Goal: Information Seeking & Learning: Understand process/instructions

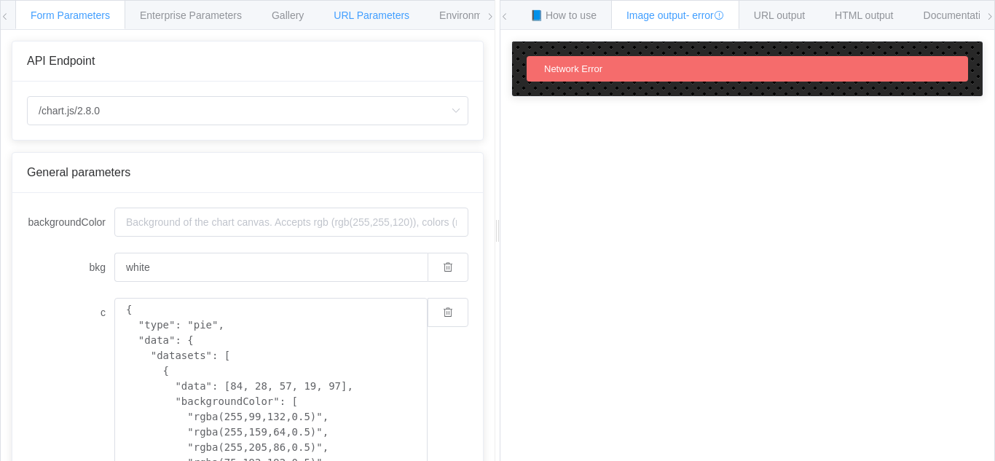
click at [378, 18] on span "URL Parameters" at bounding box center [372, 15] width 76 height 12
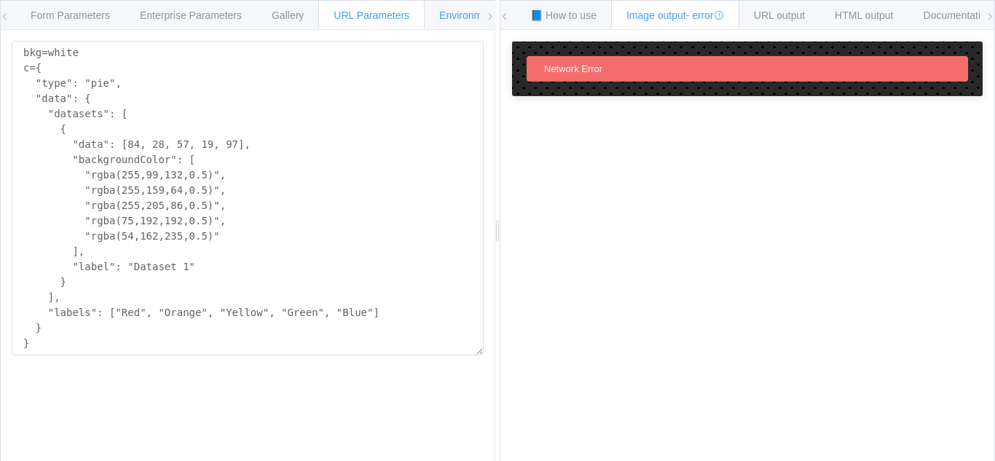
click at [427, 12] on div "Environments" at bounding box center [470, 14] width 93 height 29
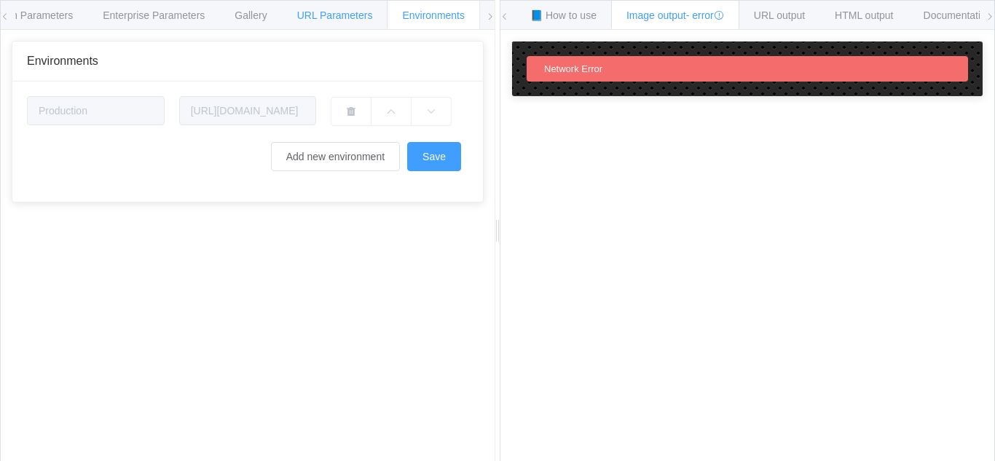
click at [363, 1] on div "URL Parameters" at bounding box center [335, 14] width 106 height 29
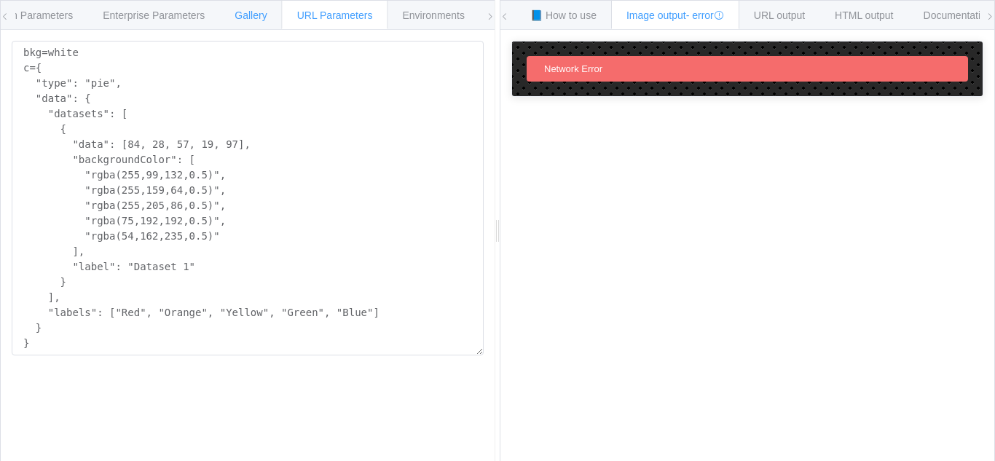
click at [253, 9] on div "Gallery" at bounding box center [250, 14] width 63 height 29
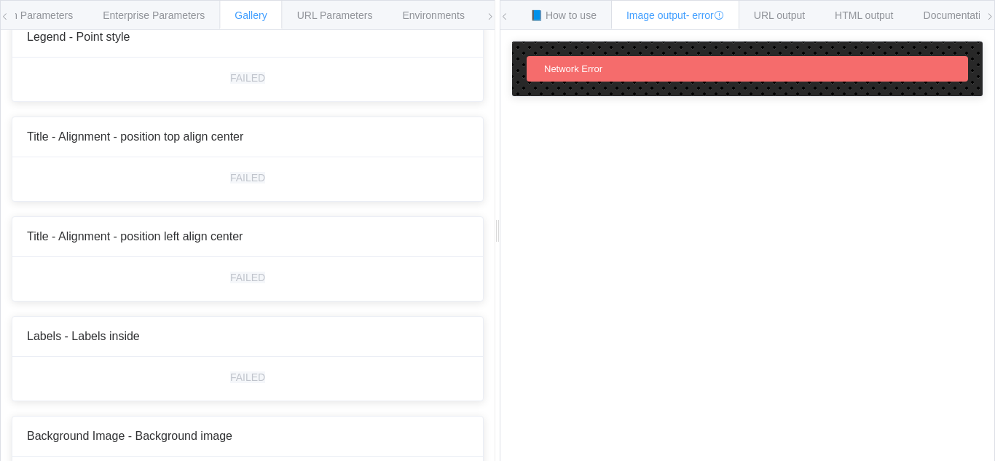
scroll to position [5564, 0]
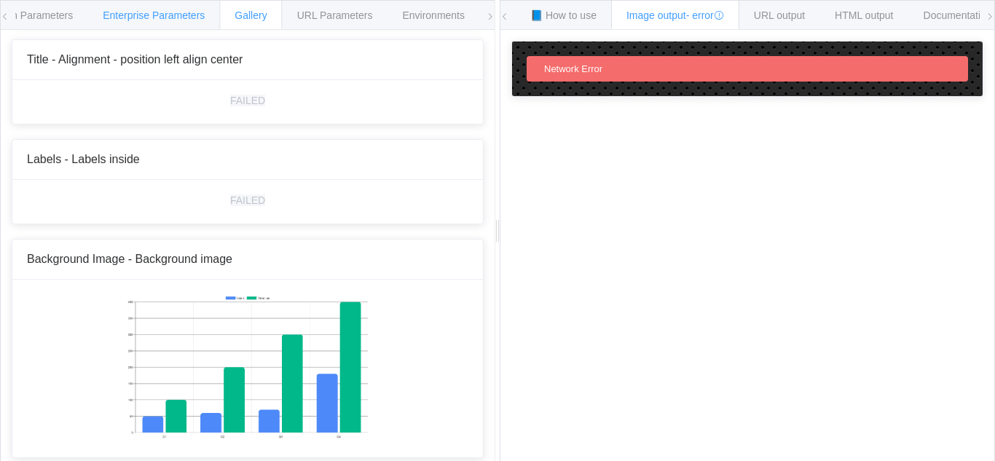
click at [158, 5] on div "Enterprise Parameters" at bounding box center [153, 14] width 133 height 29
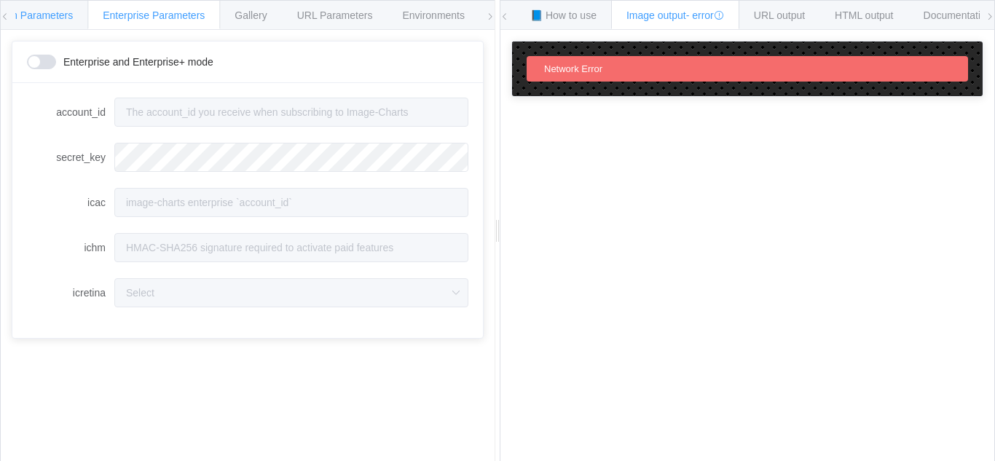
click at [44, 10] on span "Form Parameters" at bounding box center [32, 15] width 79 height 12
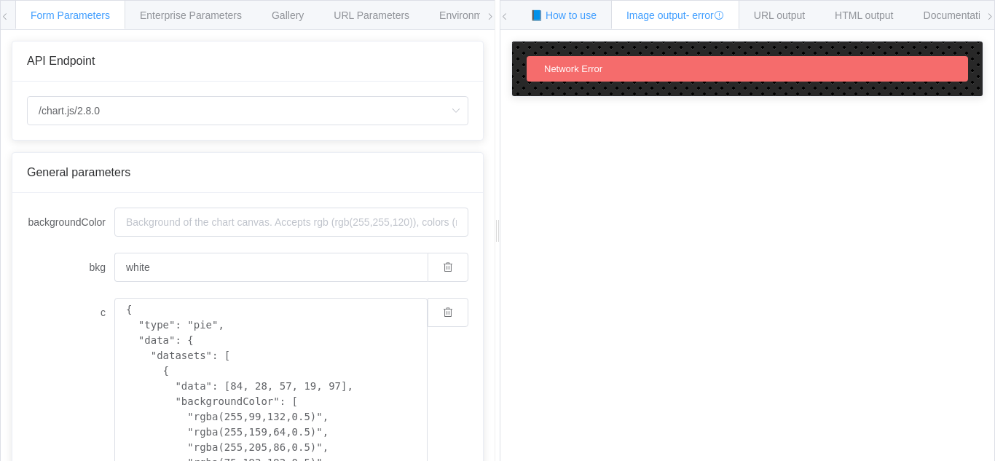
click at [581, 21] on div "📘 How to use" at bounding box center [563, 14] width 97 height 29
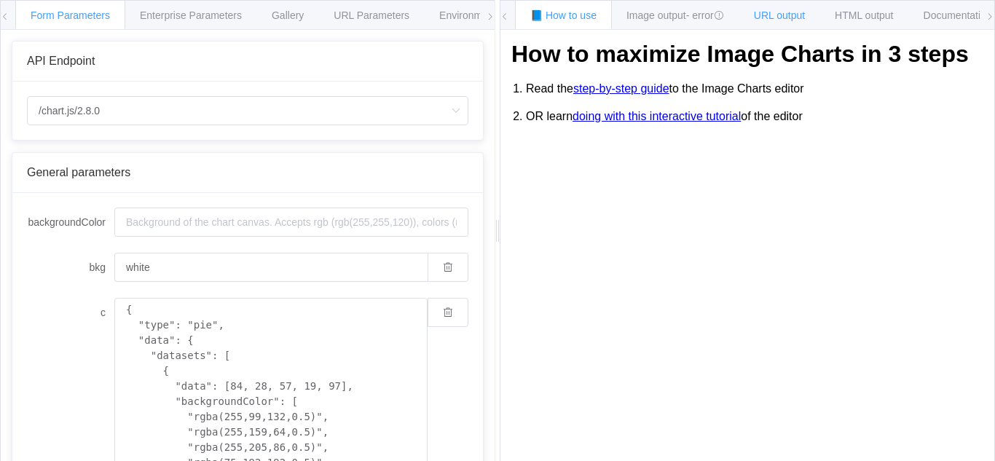
click at [799, 13] on span "URL output" at bounding box center [779, 15] width 51 height 12
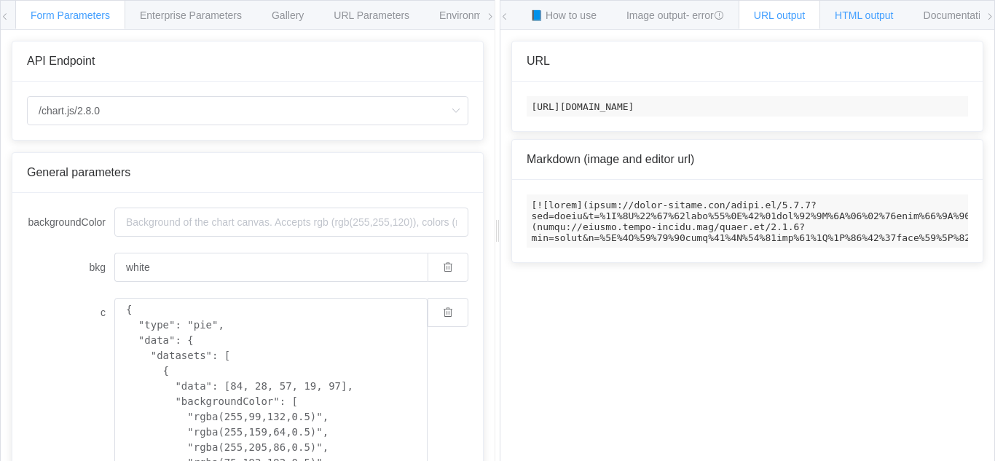
click at [860, 12] on span "HTML output" at bounding box center [864, 15] width 58 height 12
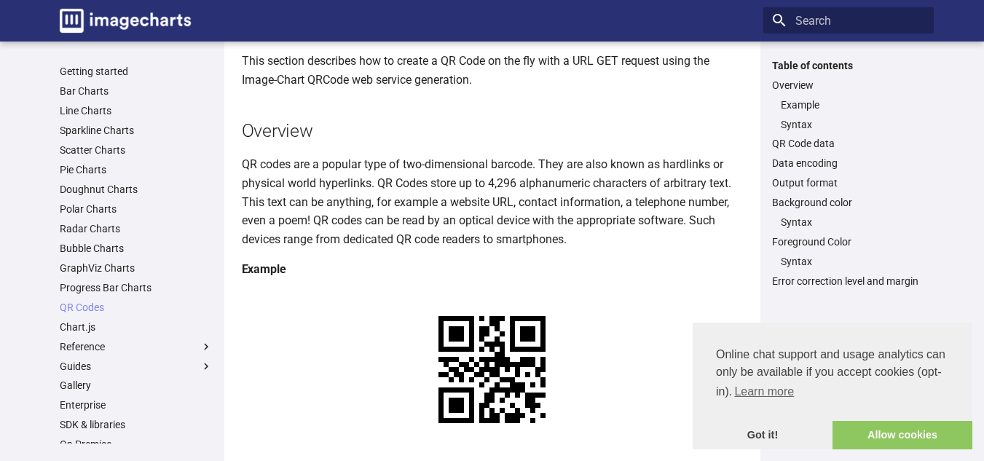
scroll to position [115, 0]
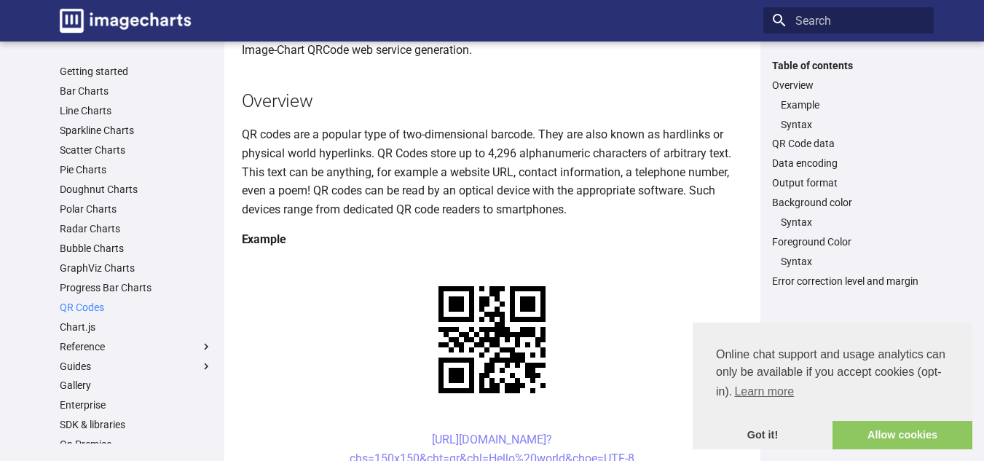
click at [87, 310] on link "QR Codes" at bounding box center [136, 307] width 153 height 13
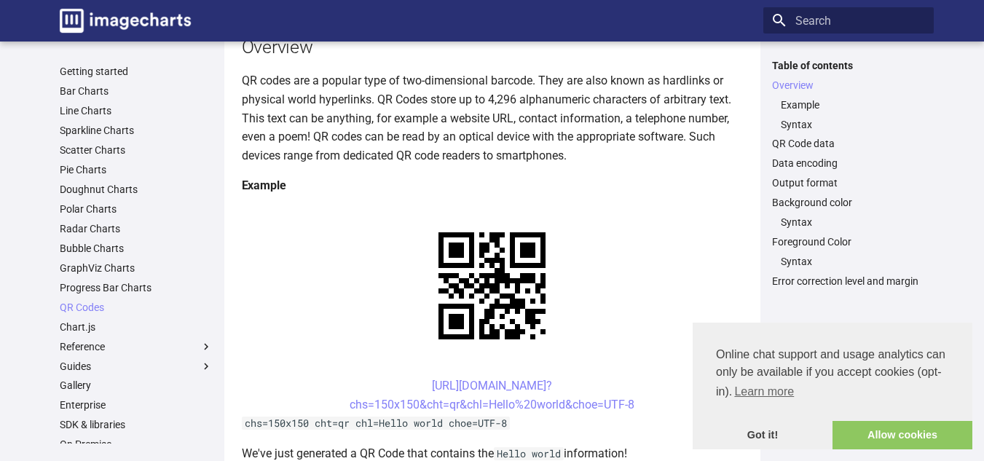
scroll to position [178, 0]
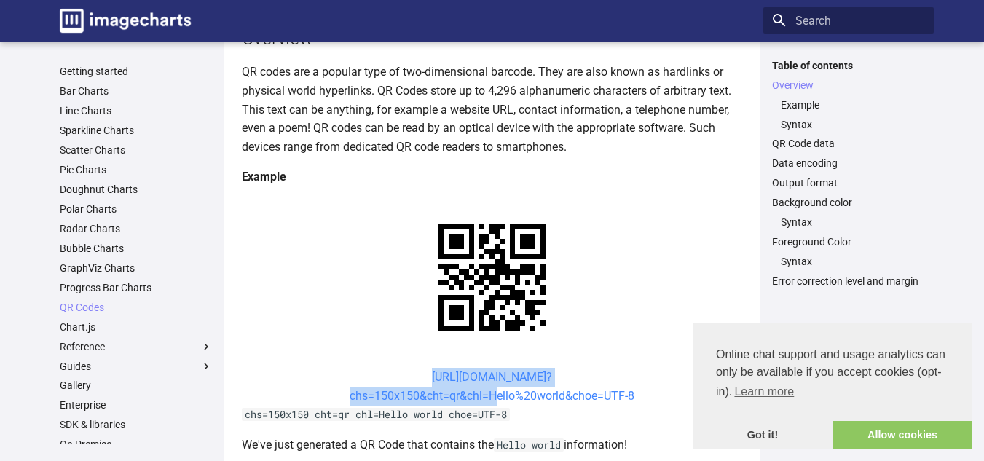
drag, startPoint x: 401, startPoint y: 234, endPoint x: 487, endPoint y: 261, distance: 89.6
click at [487, 368] on center "https://image-charts.com/chart? chs=150x150&cht=qr&chl=Hello%20world&choe=UTF-8" at bounding box center [492, 386] width 501 height 37
copy link "https://image-charts.com/chart? chs=150x150&cht=qr&chl="
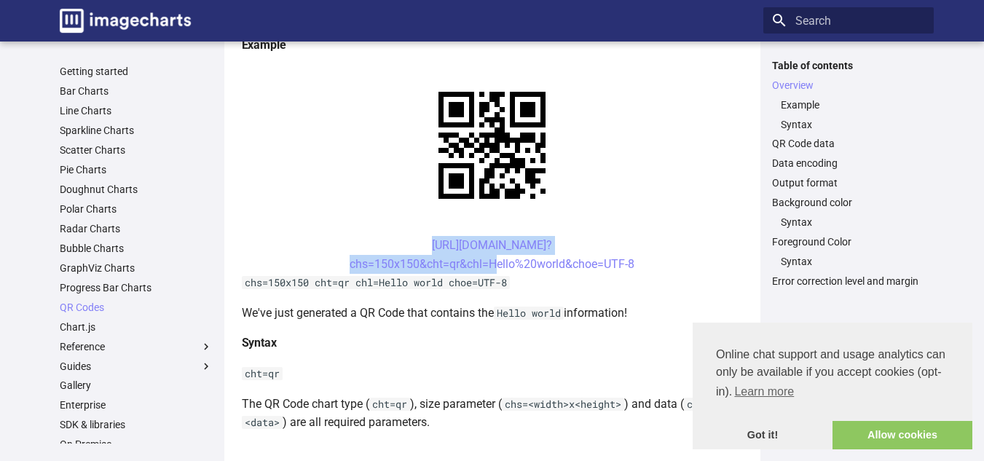
scroll to position [0, 0]
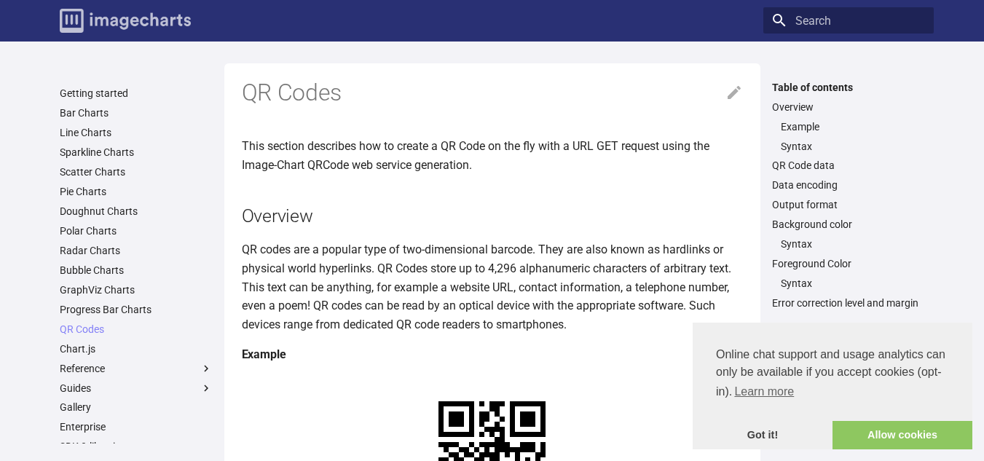
click at [71, 27] on img "Image-Charts documentation" at bounding box center [125, 21] width 131 height 24
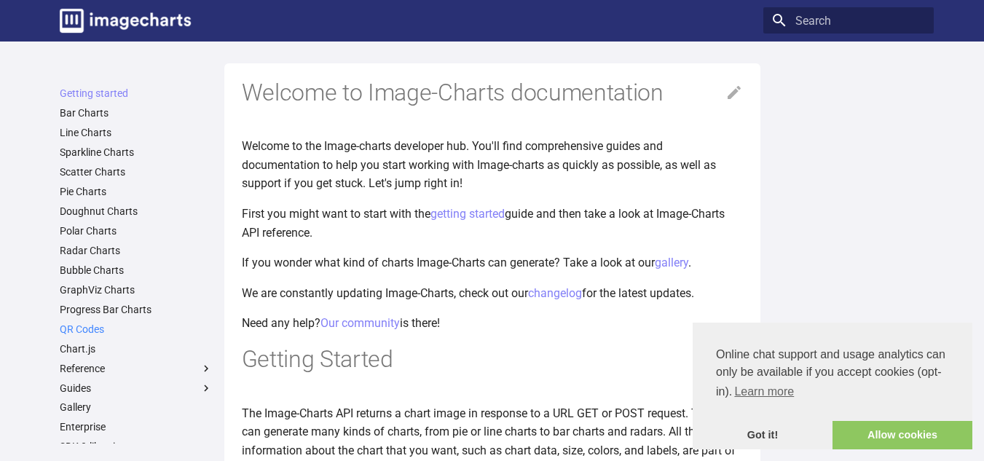
click at [80, 330] on link "QR Codes" at bounding box center [136, 329] width 153 height 13
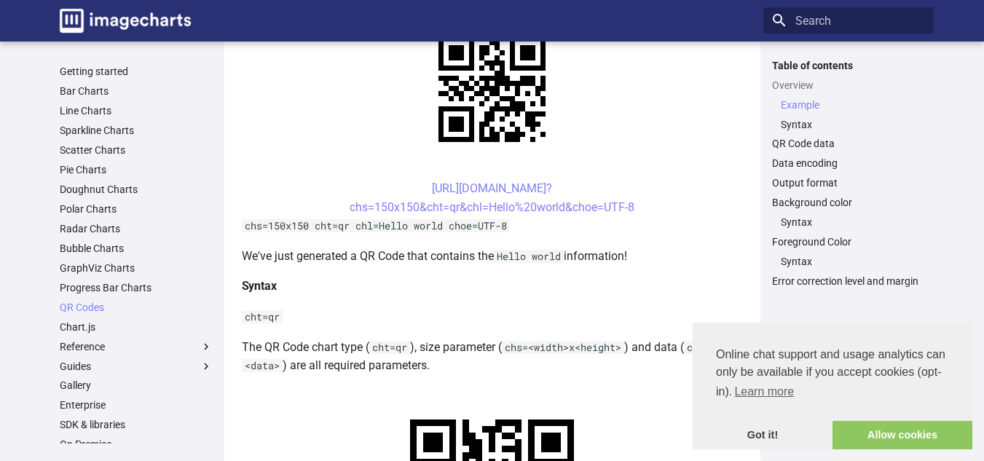
scroll to position [367, 0]
drag, startPoint x: 243, startPoint y: 256, endPoint x: 670, endPoint y: 247, distance: 426.9
click at [670, 247] on p "We've just generated a QR Code that contains the Hello world information!" at bounding box center [492, 255] width 501 height 19
copy p "We've just generated a QR Code that contains the Hello world information!"
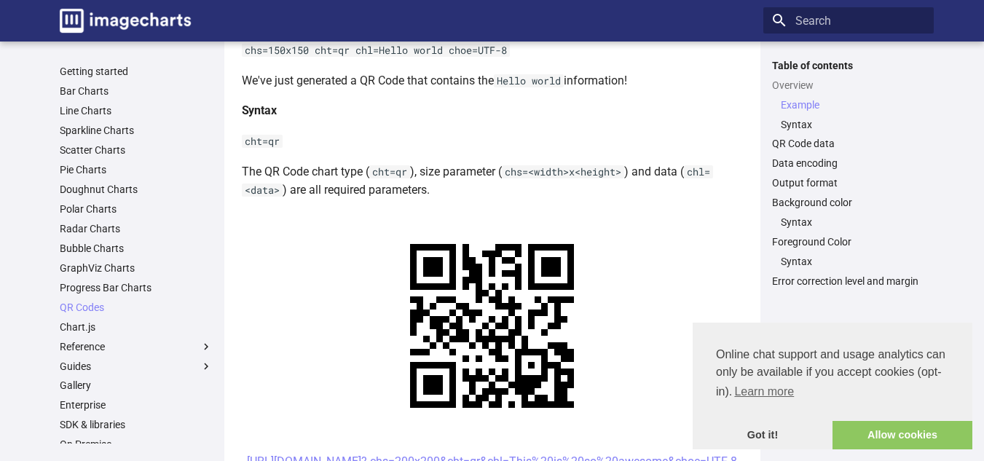
scroll to position [538, 0]
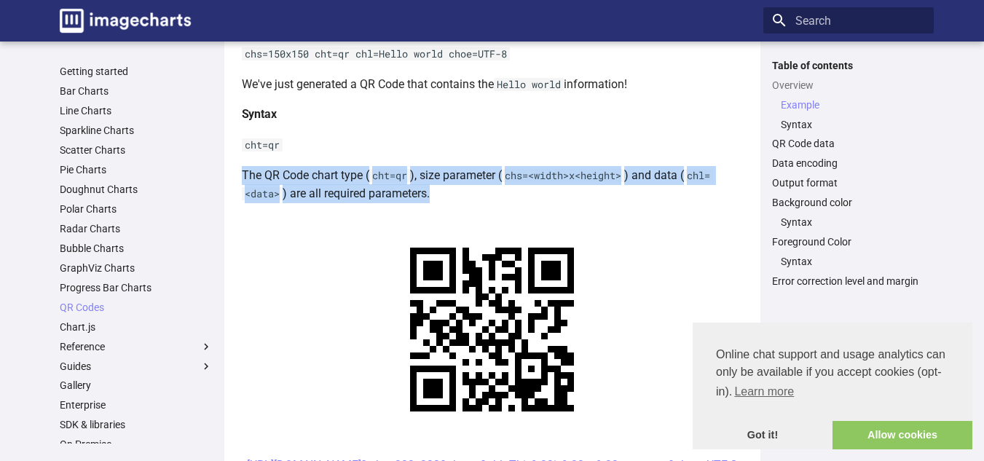
drag, startPoint x: 236, startPoint y: 173, endPoint x: 720, endPoint y: 194, distance: 484.0
copy p "The QR Code chart type ( cht=qr ), size parameter ( chs=<width>x<height> ) and …"
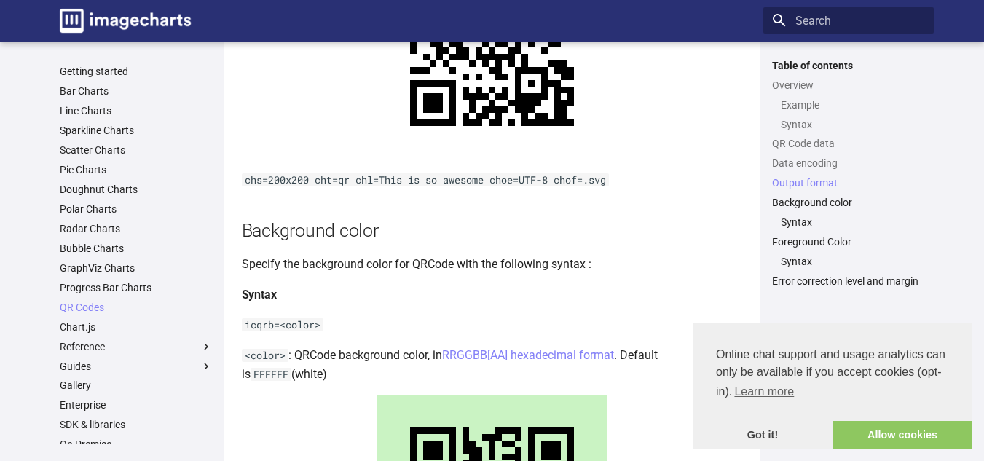
scroll to position [1637, 0]
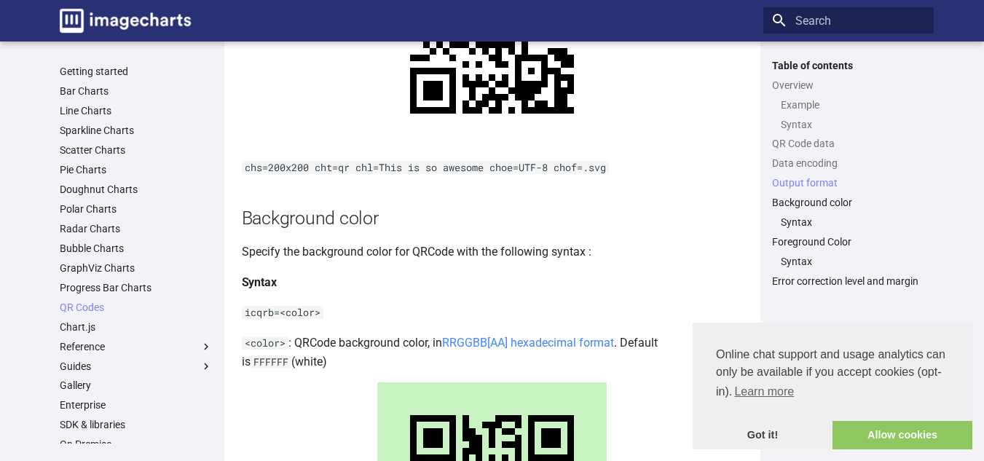
click at [473, 350] on link "RRGGBB[AA] hexadecimal format" at bounding box center [528, 343] width 172 height 14
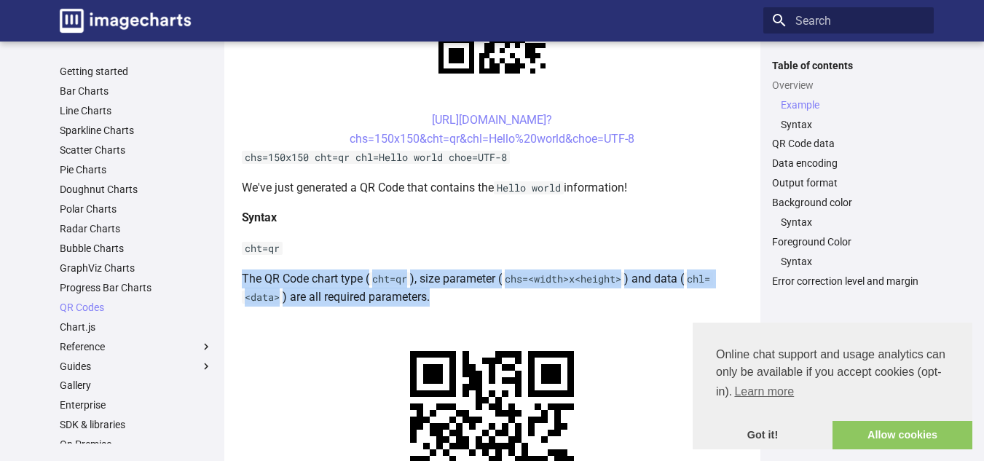
scroll to position [469, 0]
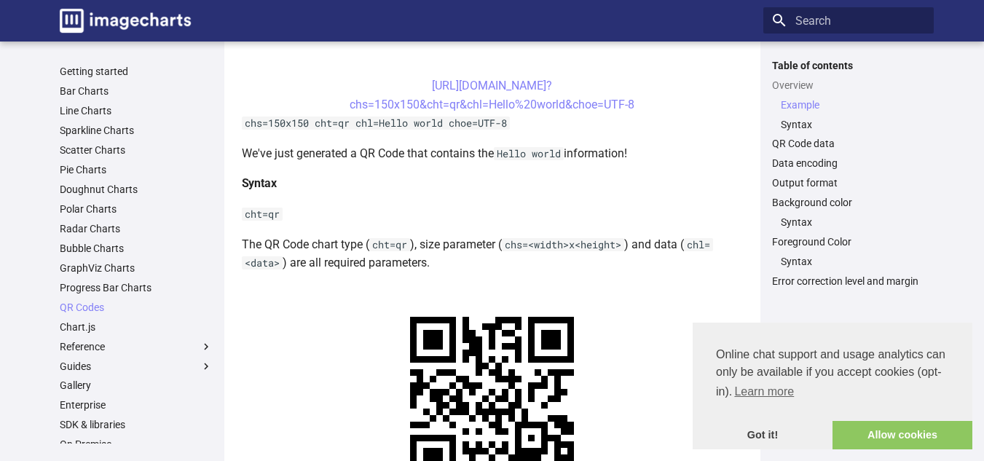
click at [512, 176] on h4 "Syntax" at bounding box center [492, 183] width 501 height 19
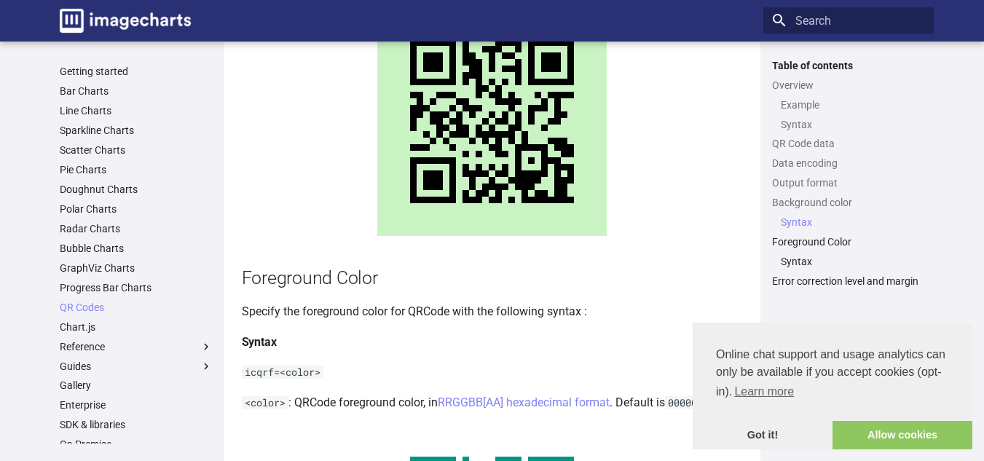
scroll to position [1997, 0]
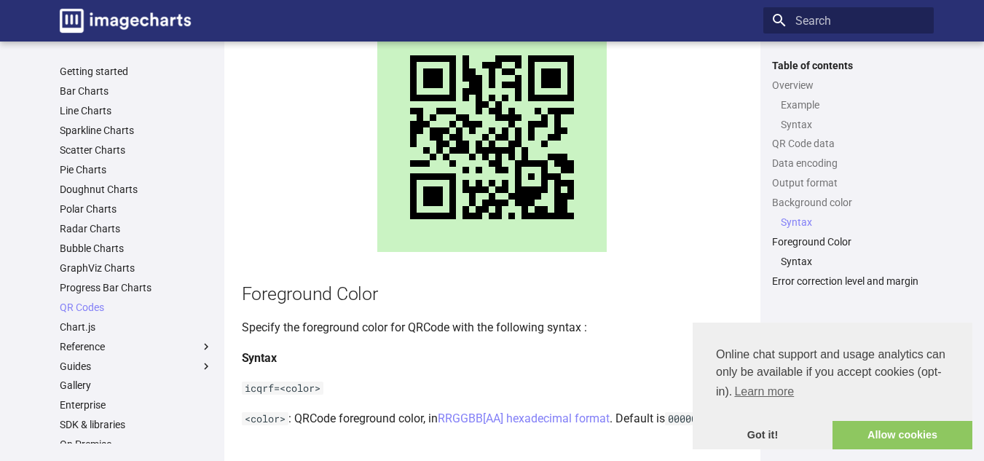
click at [310, 395] on code "icqrf=<color>" at bounding box center [283, 388] width 82 height 13
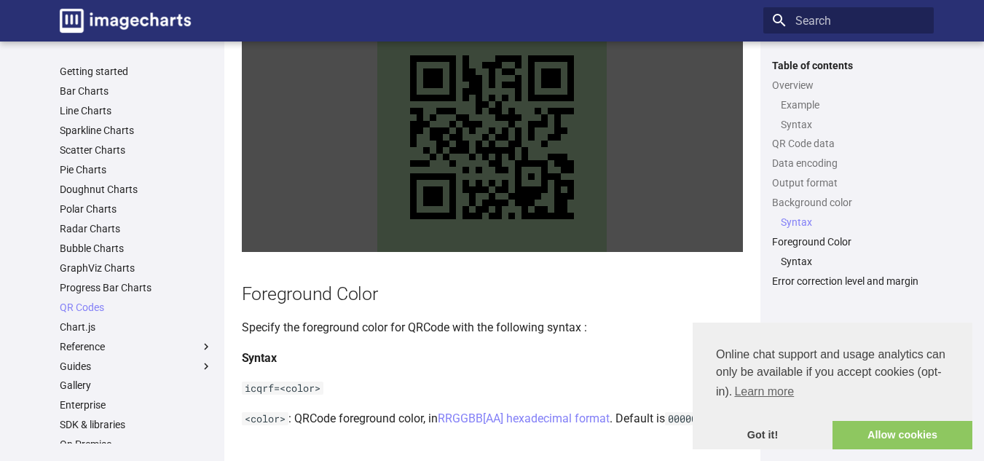
click at [490, 252] on link at bounding box center [492, 137] width 501 height 229
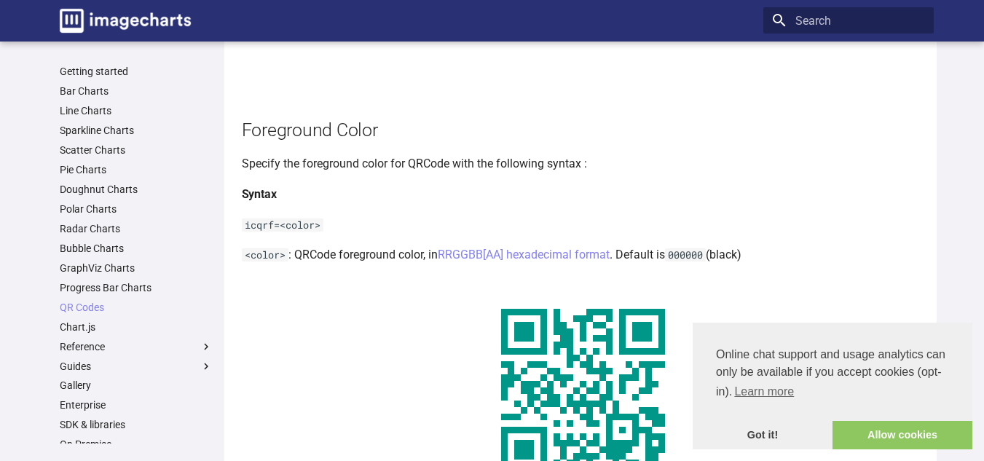
scroll to position [2466, 0]
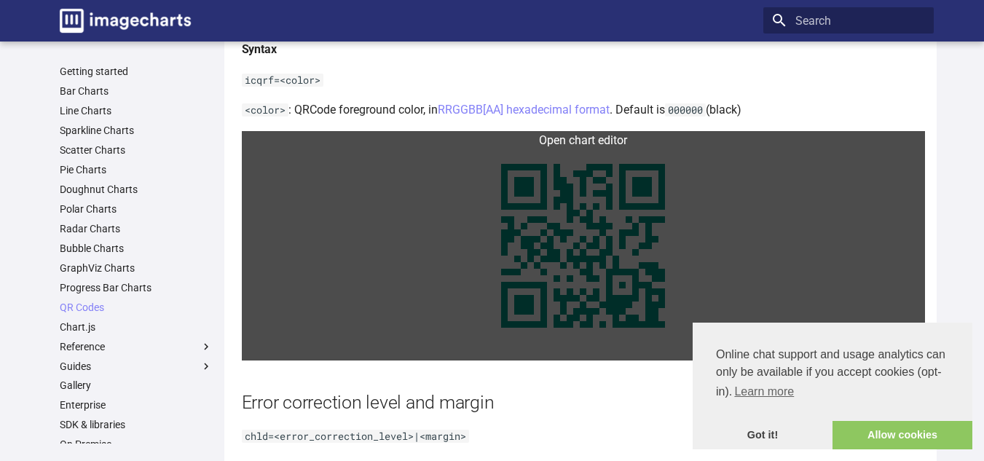
click at [493, 232] on link at bounding box center [583, 245] width 683 height 229
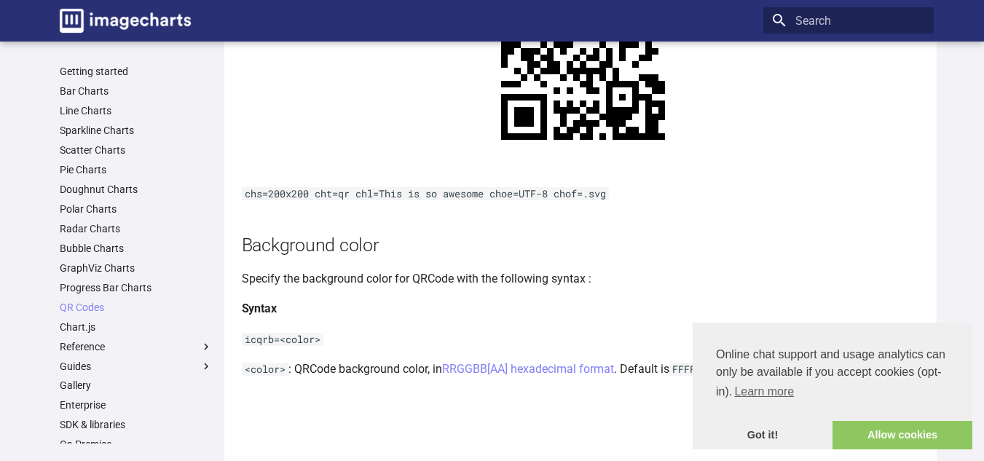
scroll to position [1547, 0]
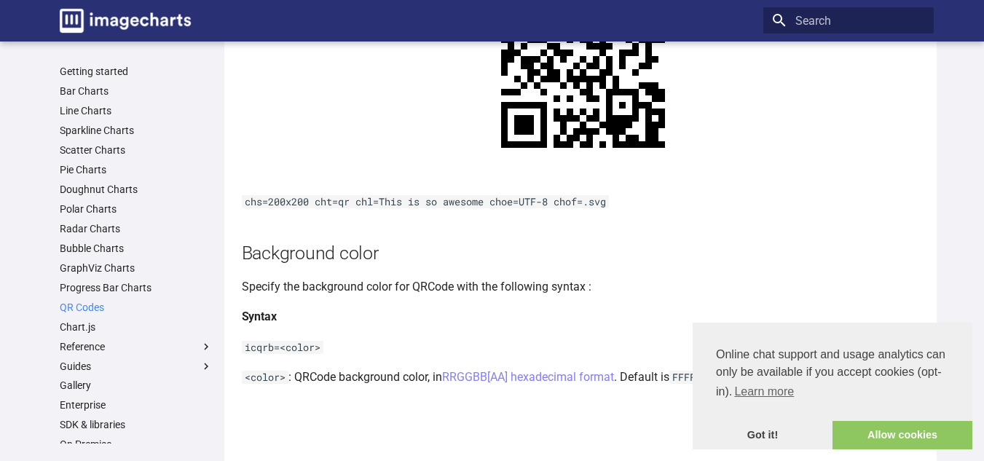
click at [76, 310] on link "QR Codes" at bounding box center [136, 307] width 153 height 13
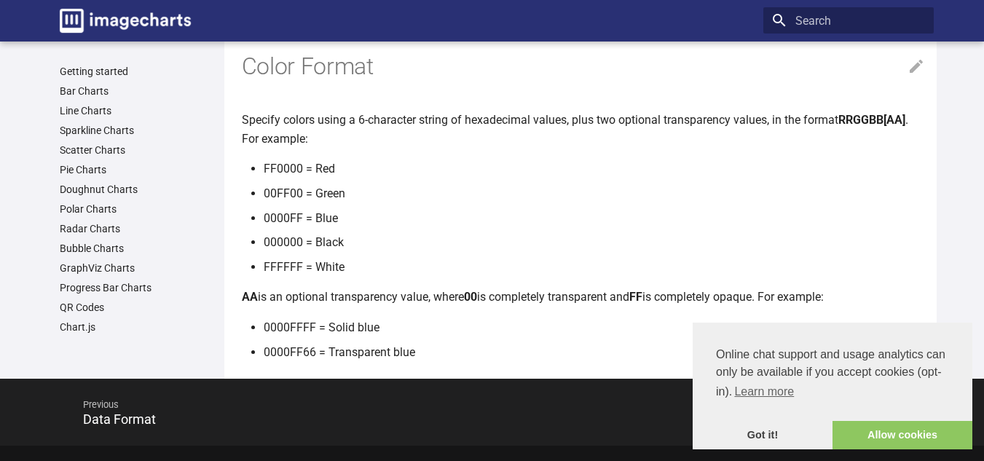
scroll to position [58, 0]
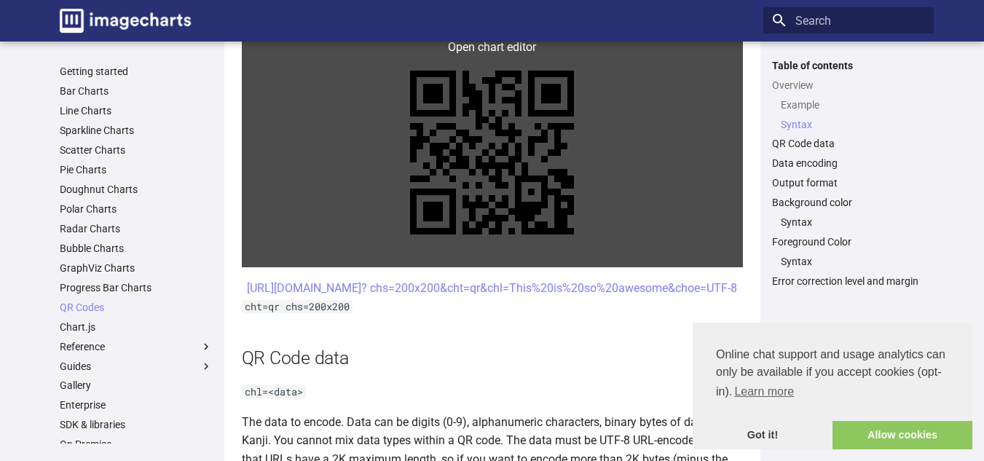
scroll to position [735, 0]
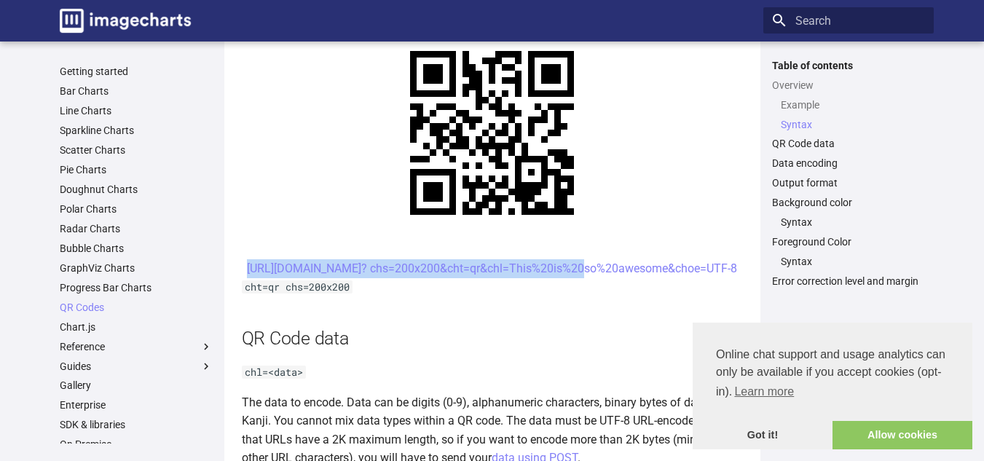
drag, startPoint x: 406, startPoint y: 268, endPoint x: 449, endPoint y: 295, distance: 51.3
click at [449, 278] on center "[URL][DOMAIN_NAME]? chs=200x200&cht=qr&chl=This%20is%20so%20awesome&choe=UTF-8" at bounding box center [492, 268] width 501 height 19
copy link "[URL][DOMAIN_NAME]? chs=200x200&cht=qr&chl="
